Goal: Understand process/instructions

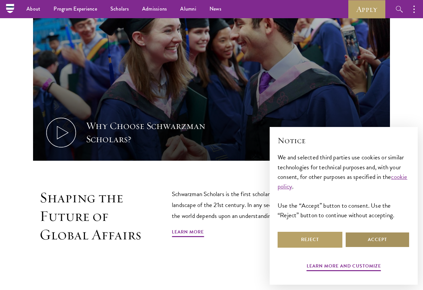
click at [387, 248] on button "Accept" at bounding box center [377, 240] width 65 height 16
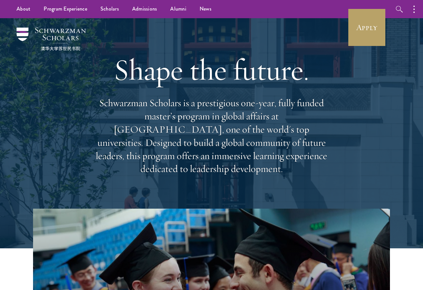
click at [0, 0] on link "Application Instructions" at bounding box center [0, 0] width 0 height 0
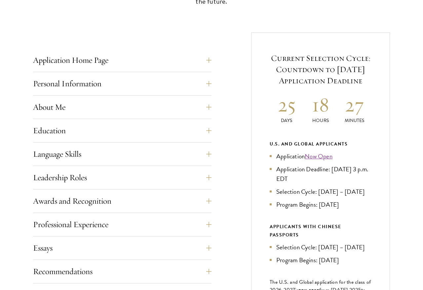
scroll to position [236, 0]
click at [68, 80] on button "Personal Information" at bounding box center [122, 83] width 179 height 16
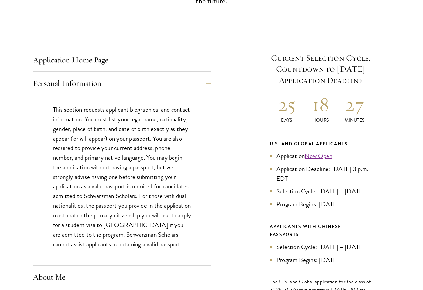
click at [63, 78] on button "Personal Information" at bounding box center [122, 83] width 179 height 16
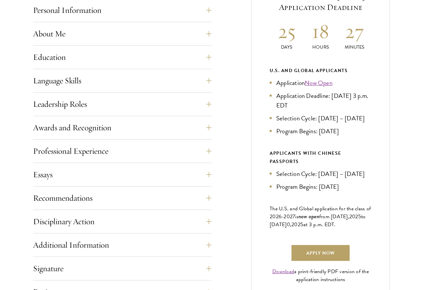
scroll to position [309, 0]
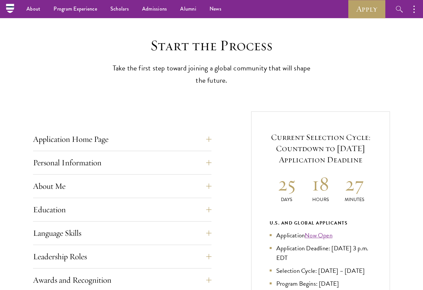
click at [34, 133] on button "Application Home Page" at bounding box center [122, 139] width 179 height 16
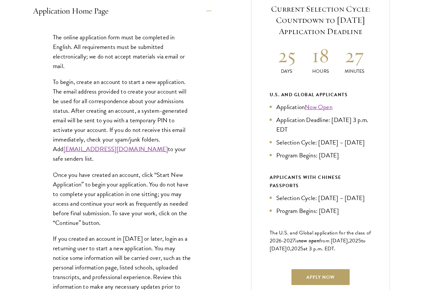
scroll to position [284, 0]
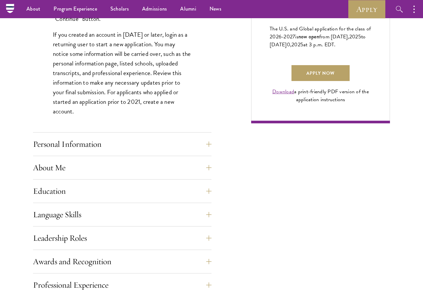
click at [42, 139] on button "Personal Information" at bounding box center [122, 144] width 179 height 16
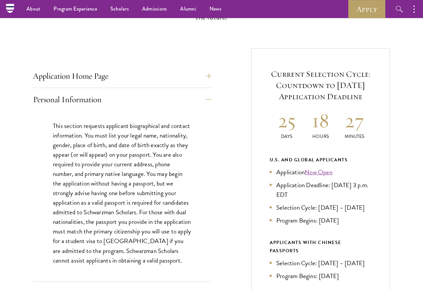
scroll to position [219, 0]
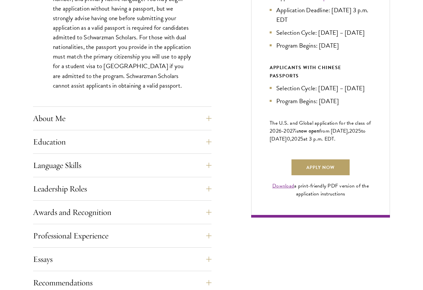
click at [38, 134] on button "Education" at bounding box center [122, 142] width 179 height 16
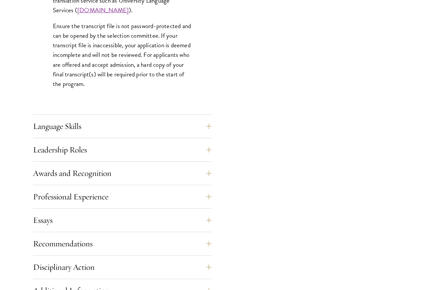
click at [40, 126] on button "Language Skills" at bounding box center [122, 126] width 179 height 16
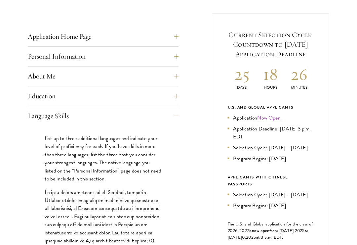
scroll to position [341, 0]
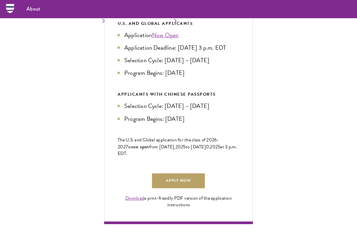
click at [193, 188] on link "Apply Now" at bounding box center [178, 180] width 53 height 15
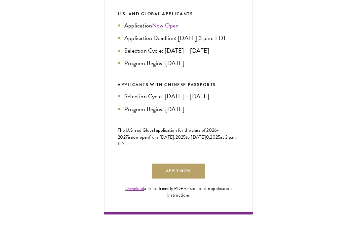
scroll to position [342, 0]
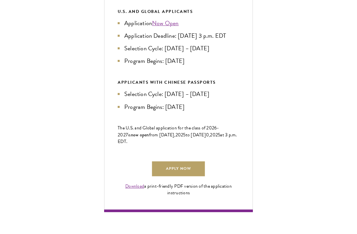
click at [133, 190] on link "Download" at bounding box center [134, 186] width 19 height 7
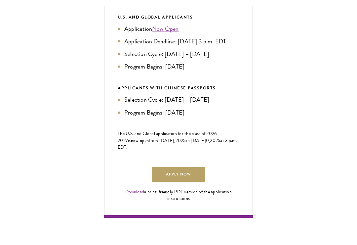
scroll to position [353, 0]
